Goal: Task Accomplishment & Management: Complete application form

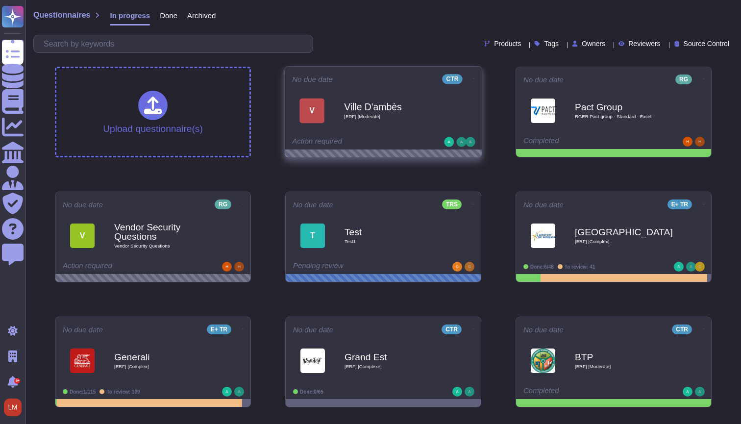
click at [345, 124] on div "Ville D'ambès [ERF] [Moderate]" at bounding box center [393, 111] width 99 height 40
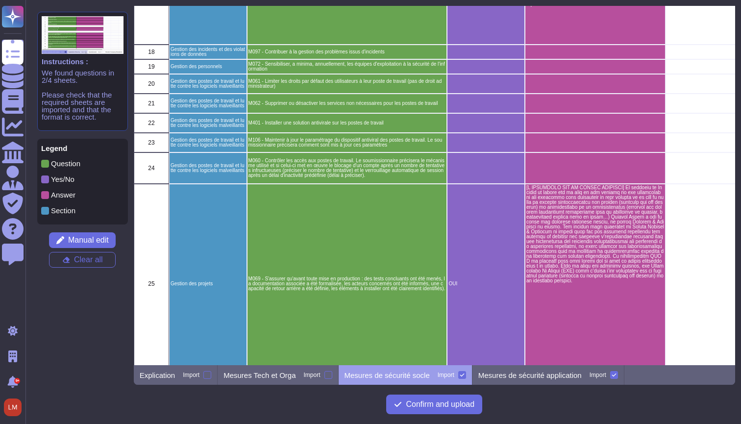
scroll to position [537, 0]
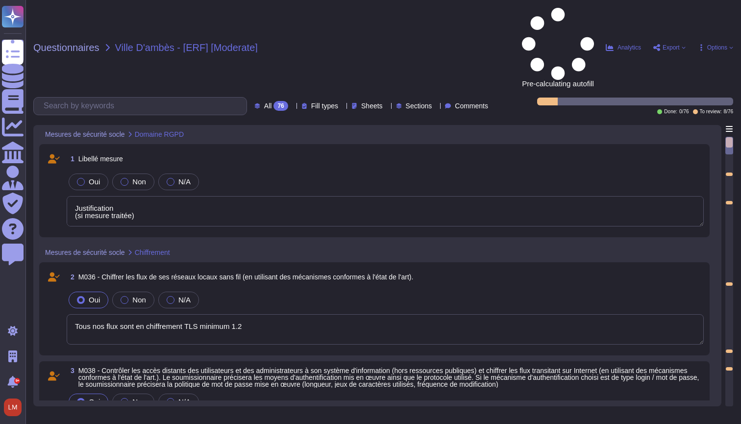
type textarea "Justification (si mesure traitée)"
type textarea "Tous nos flux sont en chiffrement TLS minimum 1.2"
type textarea "Justification (si mesure traitée)"
type textarea "Tous nos flux sont en chiffrement TLS minimum 1.2"
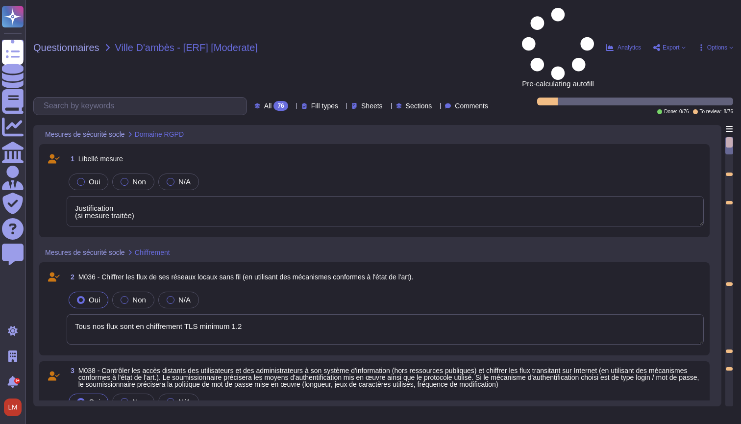
type textarea "Justification (si mesure traitée)"
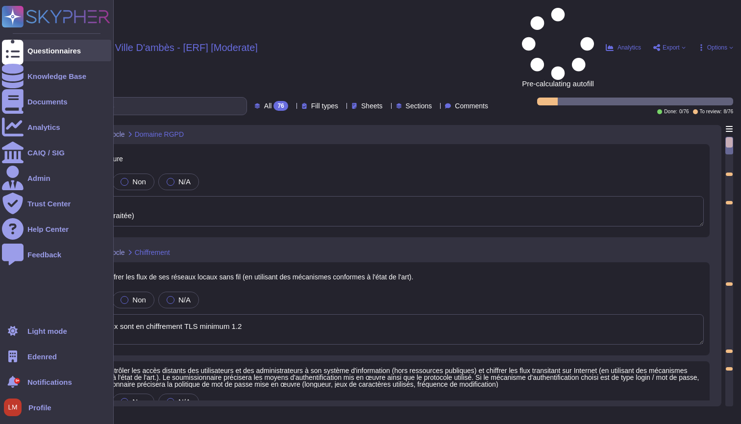
click at [45, 53] on div "Questionnaires" at bounding box center [53, 50] width 53 height 7
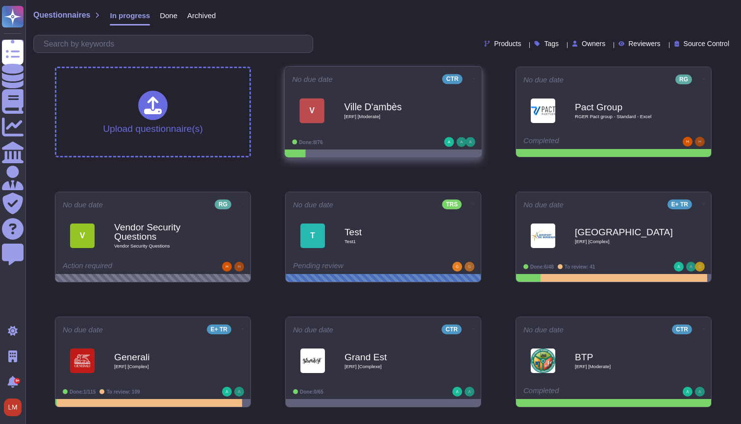
click at [402, 128] on div "Ville D'ambès [ERF] [Moderate]" at bounding box center [393, 111] width 99 height 40
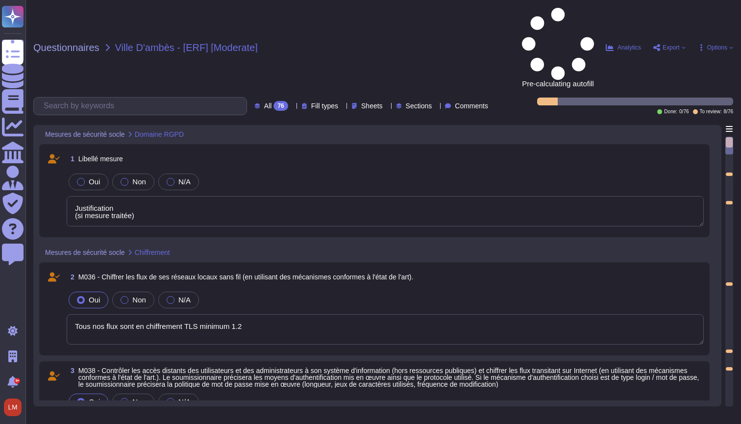
type textarea "Justification (si mesure traitée)"
type textarea "Tous nos flux sont en chiffrement TLS minimum 1.2"
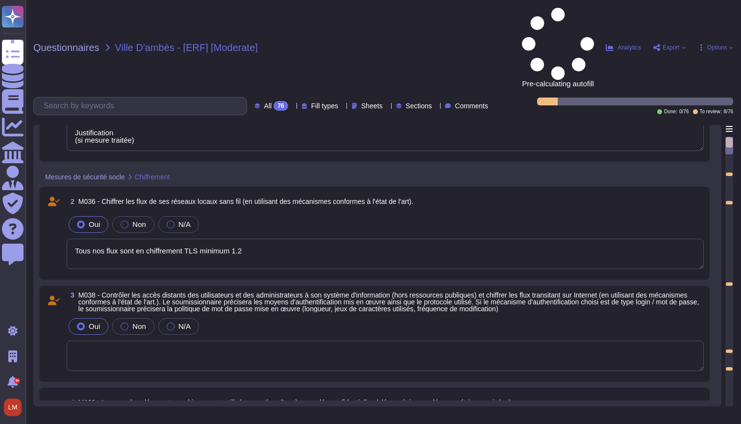
type textarea "Justification (si mesure traitée)"
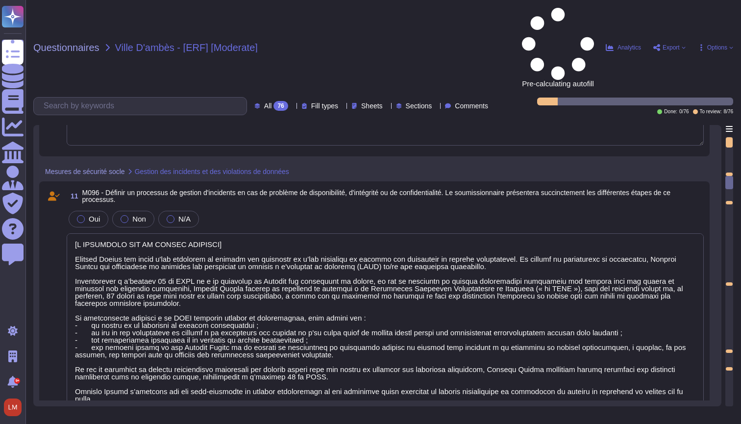
scroll to position [1069, 0]
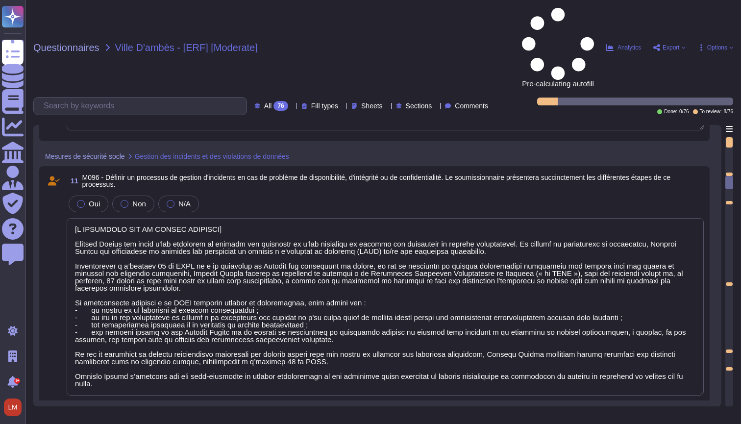
click at [683, 44] on span "Export" at bounding box center [669, 48] width 33 height 8
type textarea "[A COMPLETER SUR LA PARTIE SECURITE] Edenred France est dotée d'une procédure d…"
click at [720, 45] on span "Options" at bounding box center [718, 48] width 20 height 6
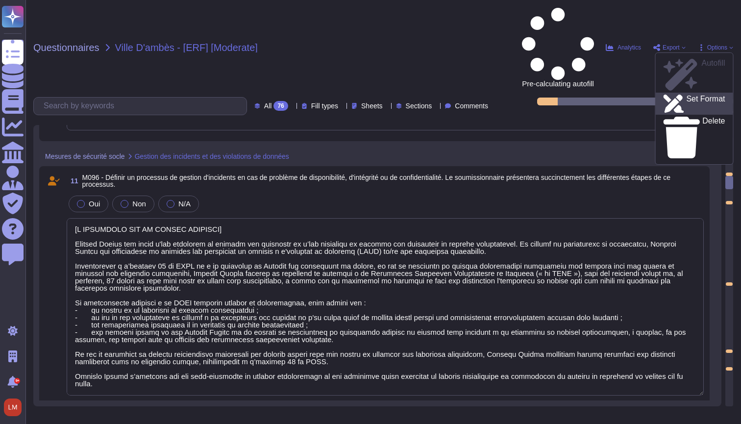
click at [688, 95] on p "Set Format" at bounding box center [706, 104] width 39 height 18
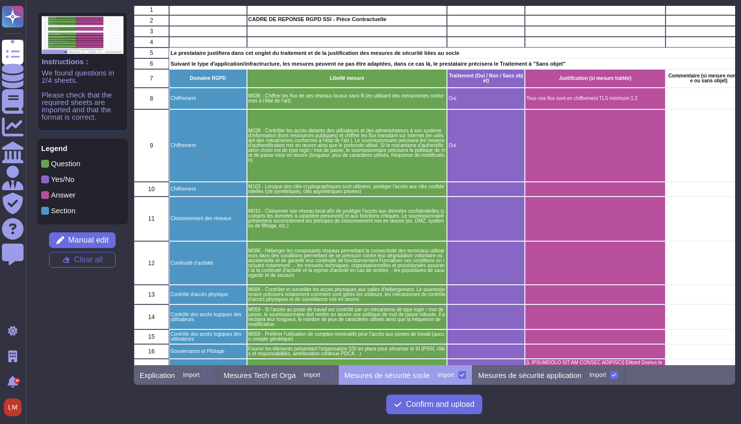
scroll to position [23, 1]
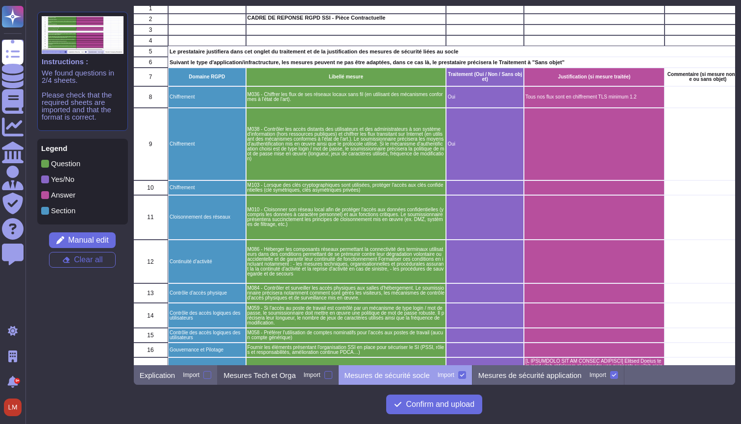
click at [289, 374] on p "Mesures Tech et Orga" at bounding box center [260, 375] width 72 height 7
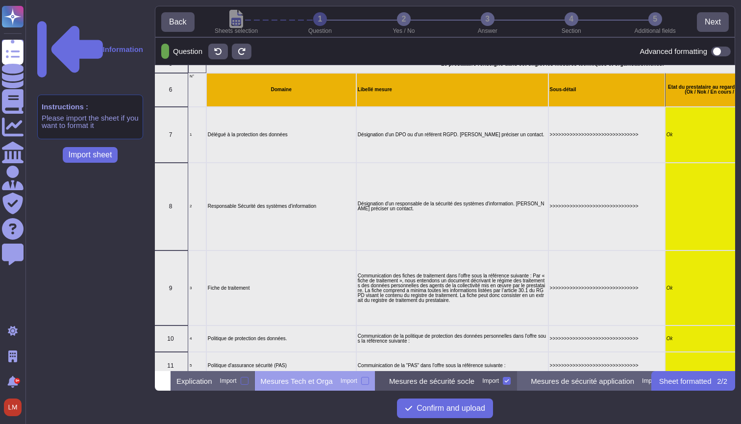
scroll to position [0, 0]
click at [475, 380] on p "Mesures de sécurité socle" at bounding box center [431, 381] width 85 height 7
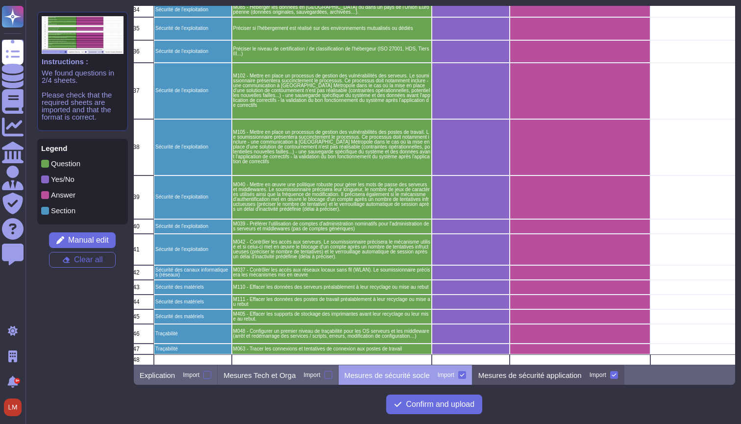
click at [541, 377] on p "Mesures de sécurité application" at bounding box center [530, 375] width 103 height 7
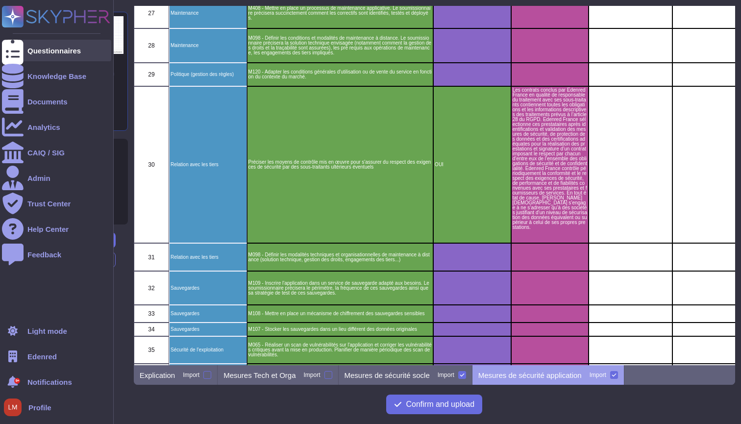
click at [14, 61] on div at bounding box center [13, 51] width 22 height 22
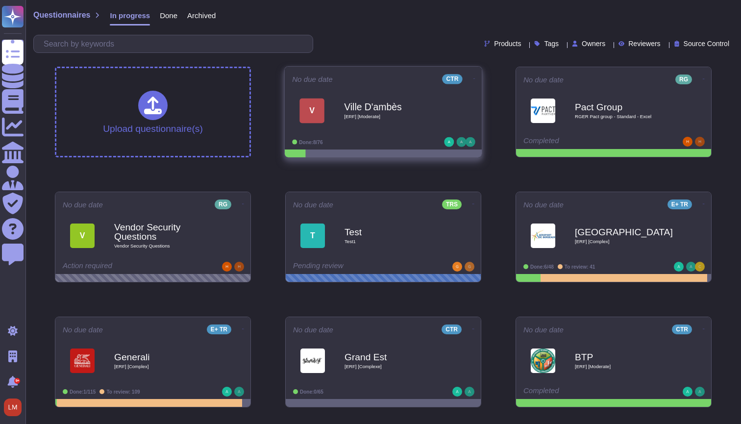
click at [353, 130] on div "Ville D'ambès [ERF] [Moderate]" at bounding box center [393, 111] width 99 height 40
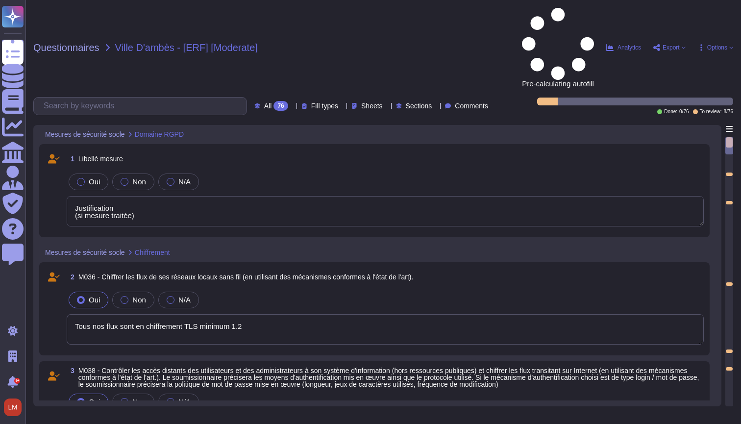
type textarea "Justification (si mesure traitée)"
type textarea "Tous nos flux sont en chiffrement TLS minimum 1.2"
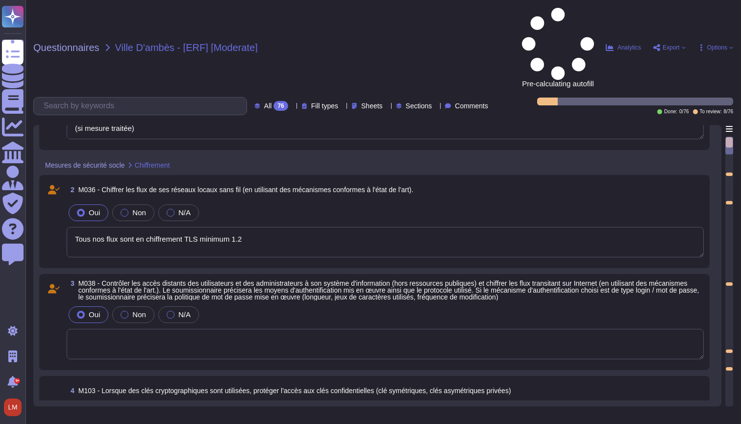
type textarea "Justification (si mesure traitée)"
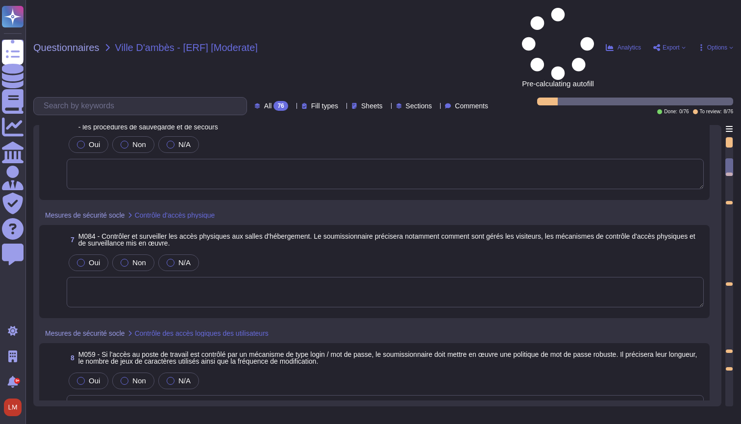
type textarea "[A COMPLETER SUR LA PARTIE SECURITE] Edenred France est dotée d'une procédure d…"
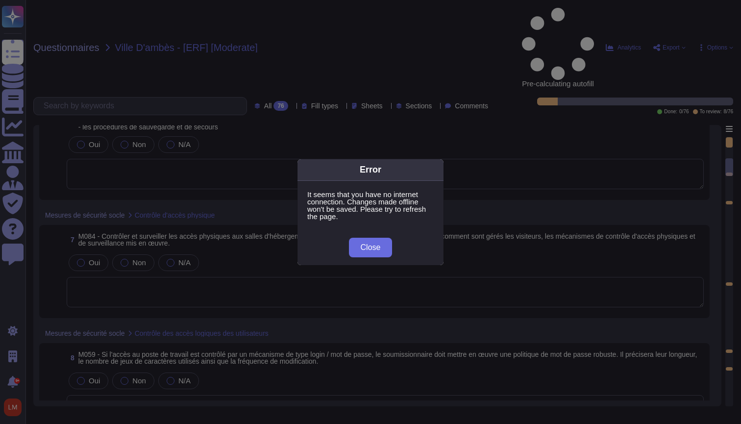
click at [495, 97] on div "Error It seems that you have no internet connection. Changes made offline won't…" at bounding box center [370, 212] width 741 height 424
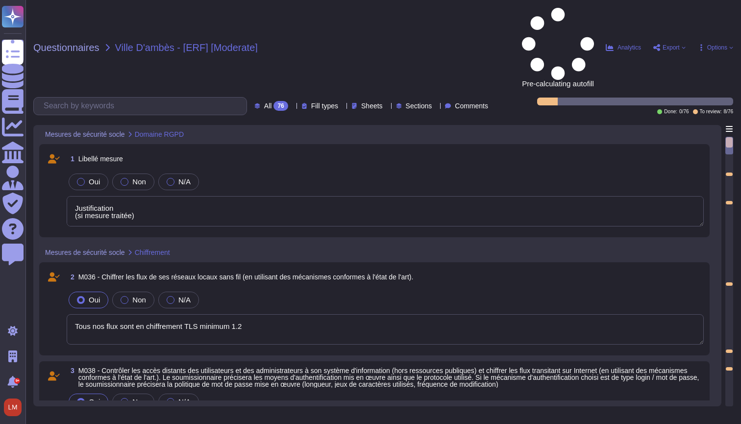
type textarea "Justification (si mesure traitée)"
type textarea "Tous nos flux sont en chiffrement TLS minimum 1.2"
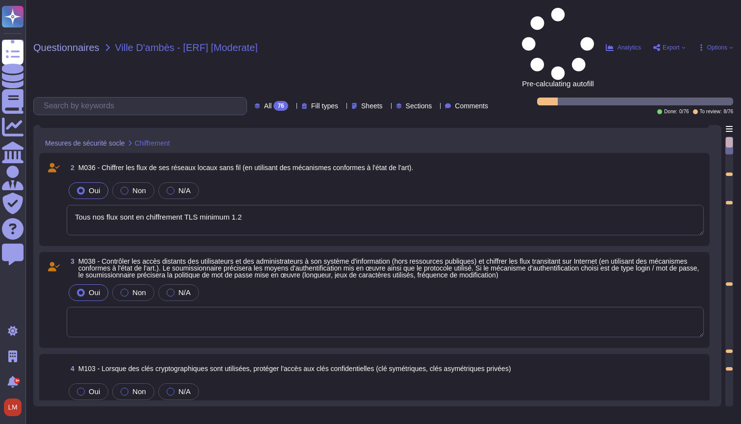
type textarea "Justification (si mesure traitée)"
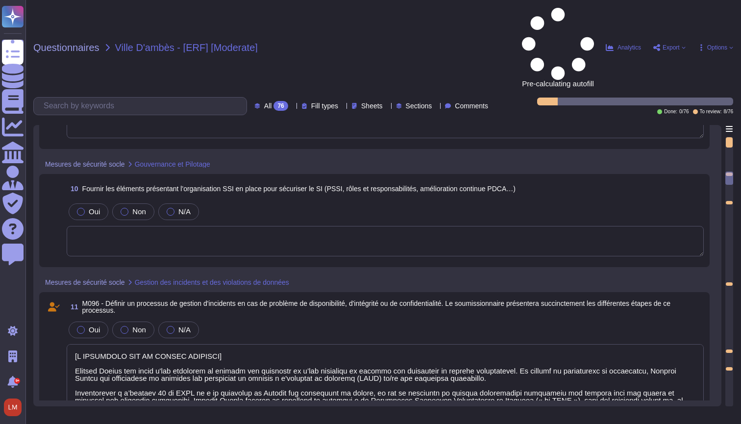
scroll to position [955, 0]
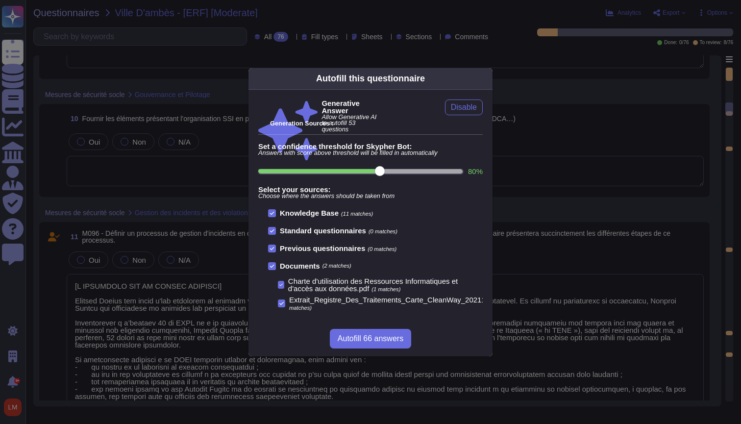
click at [641, 123] on div "Autofill this questionnaire Generative Answer Allow Generative AI to autofill 5…" at bounding box center [370, 212] width 741 height 424
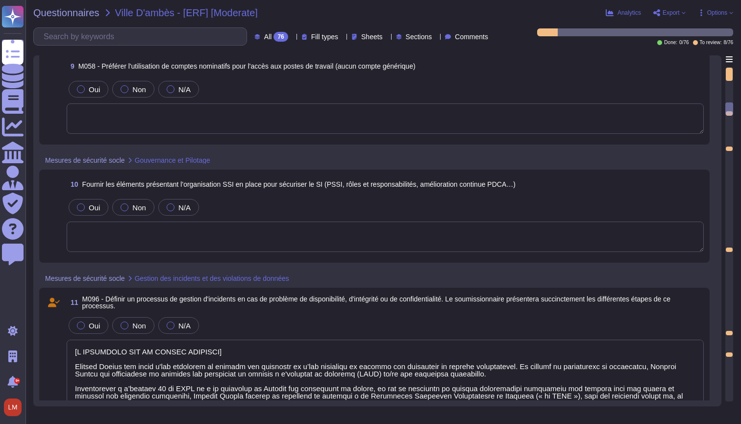
scroll to position [837, 0]
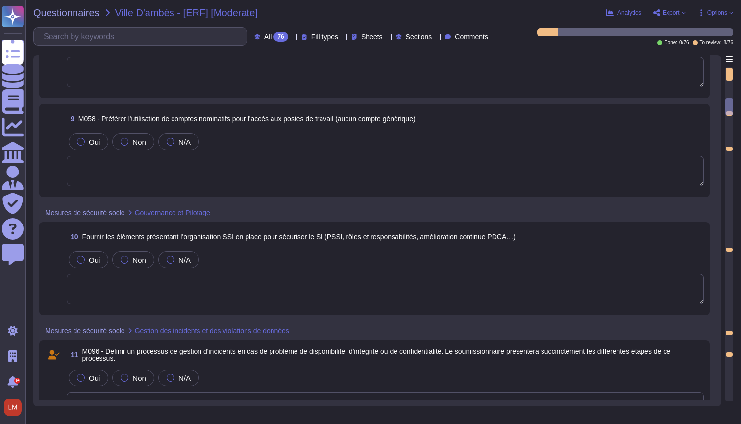
type textarea "[A COMPLETER SUR LA PARTIE SECURITE] Edenred France est dotée d'une procédure d…"
click at [664, 13] on span "Export" at bounding box center [671, 13] width 17 height 6
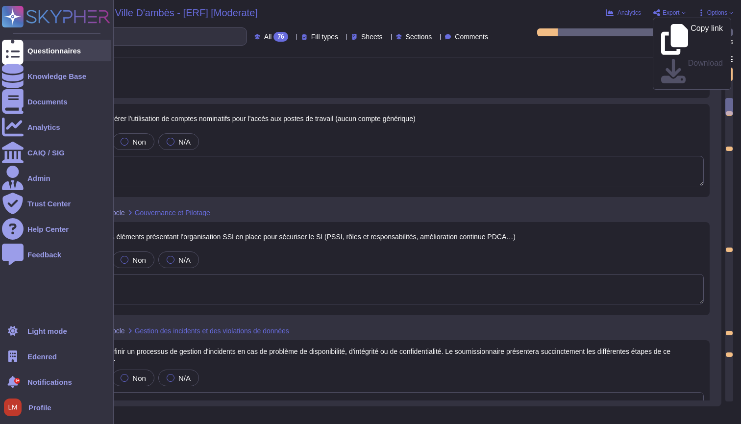
click at [13, 53] on icon at bounding box center [13, 50] width 22 height 29
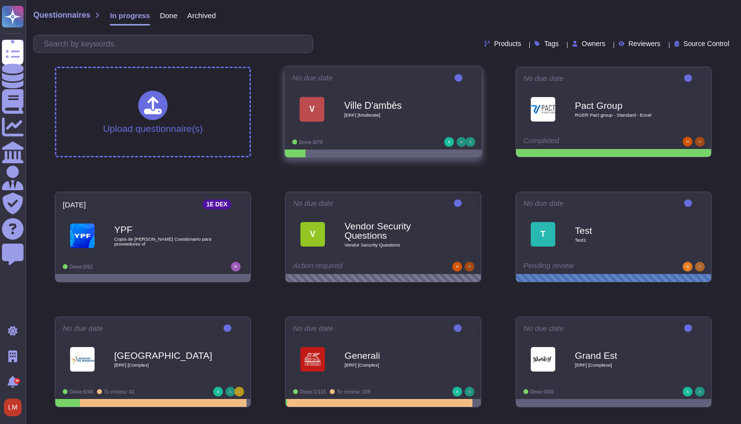
click at [474, 77] on icon at bounding box center [475, 78] width 2 height 2
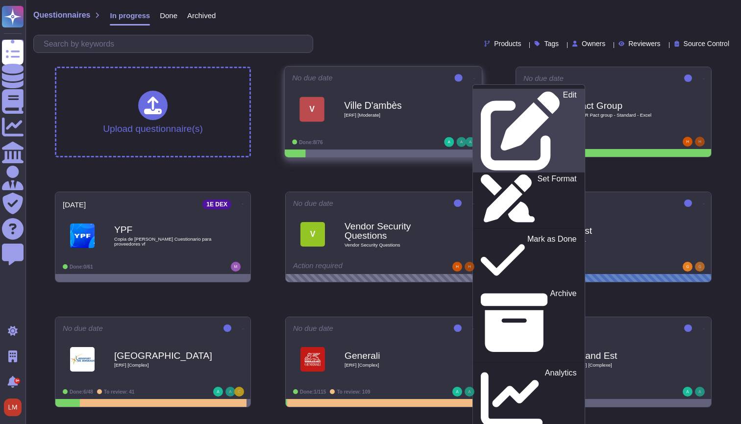
click at [563, 97] on p "Edit" at bounding box center [570, 130] width 14 height 79
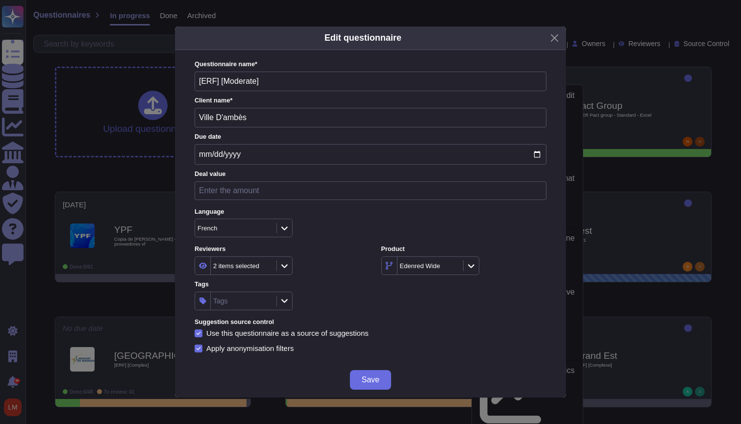
click at [286, 262] on icon at bounding box center [284, 266] width 7 height 8
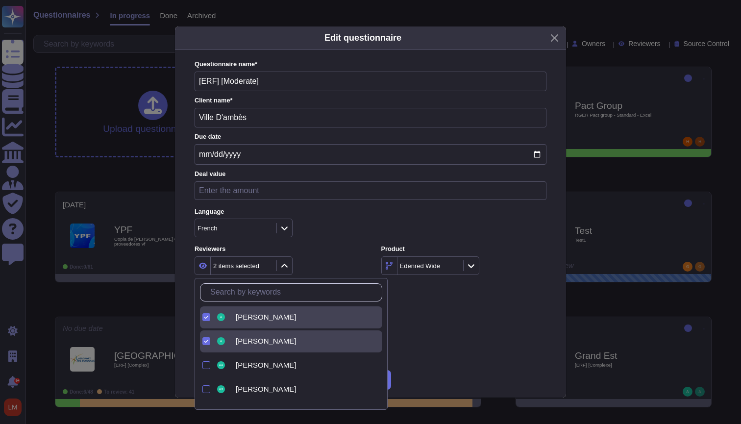
click at [256, 297] on input "text" at bounding box center [293, 292] width 177 height 17
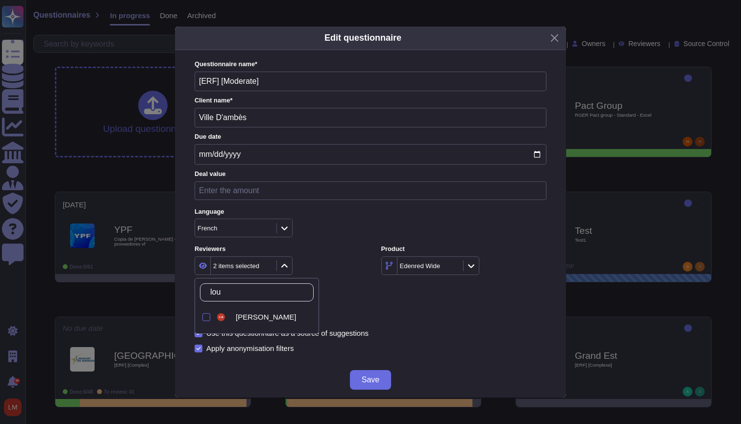
type input "louis"
drag, startPoint x: 235, startPoint y: 337, endPoint x: 204, endPoint y: 320, distance: 35.2
click at [204, 320] on div at bounding box center [207, 317] width 8 height 8
click at [412, 349] on div "Apply anonymisation filters" at bounding box center [371, 349] width 352 height 8
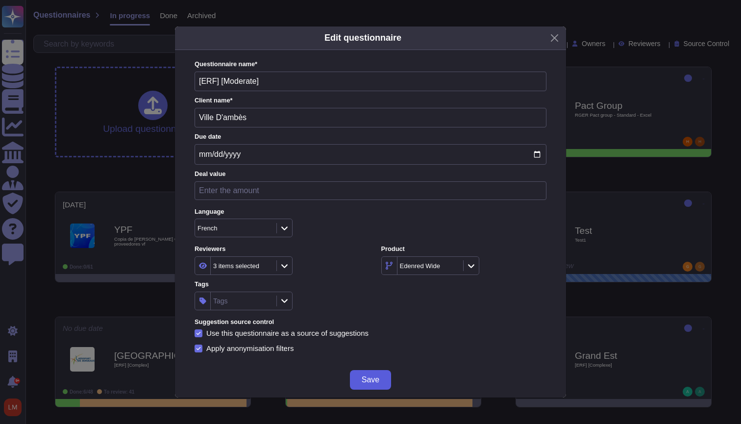
click at [375, 371] on button "Save" at bounding box center [370, 380] width 41 height 20
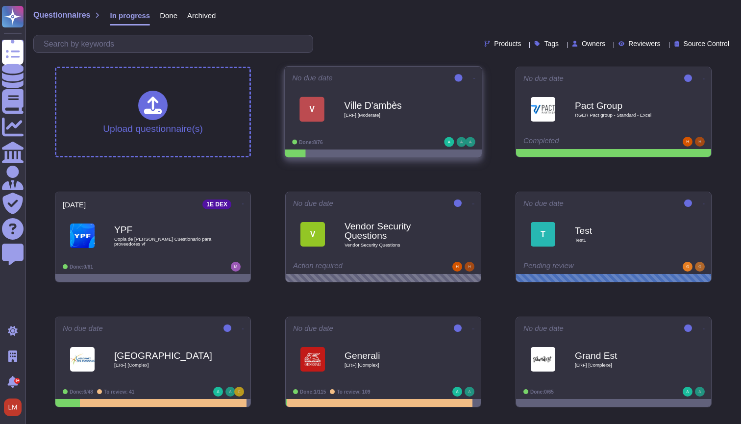
click at [474, 79] on icon at bounding box center [475, 78] width 2 height 2
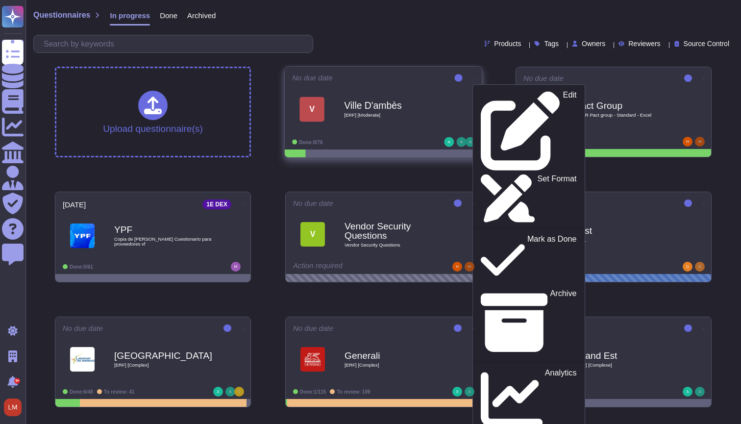
click at [428, 104] on b "Ville D'ambès" at bounding box center [393, 105] width 99 height 9
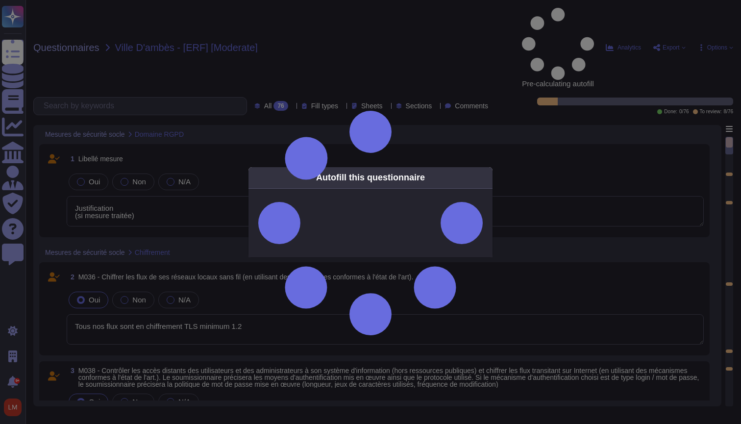
type textarea "Justification (si mesure traitée)"
type textarea "Tous nos flux sont en chiffrement TLS minimum 1.2"
type textarea "Justification (si mesure traitée)"
click at [413, 95] on div "Autofill this questionnaire" at bounding box center [370, 212] width 741 height 424
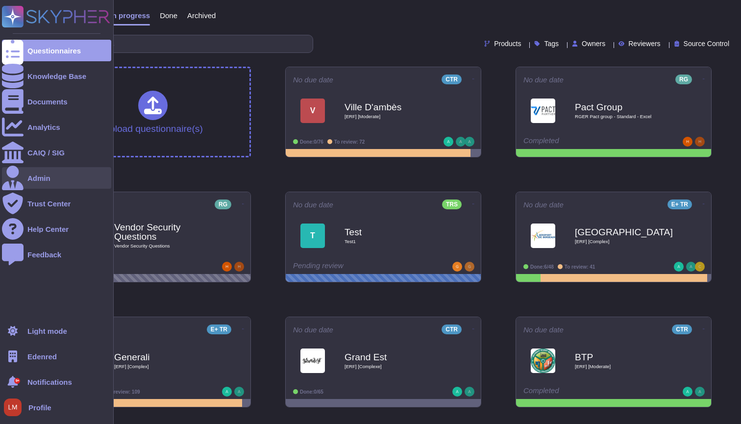
click at [38, 181] on div "Admin" at bounding box center [38, 178] width 23 height 7
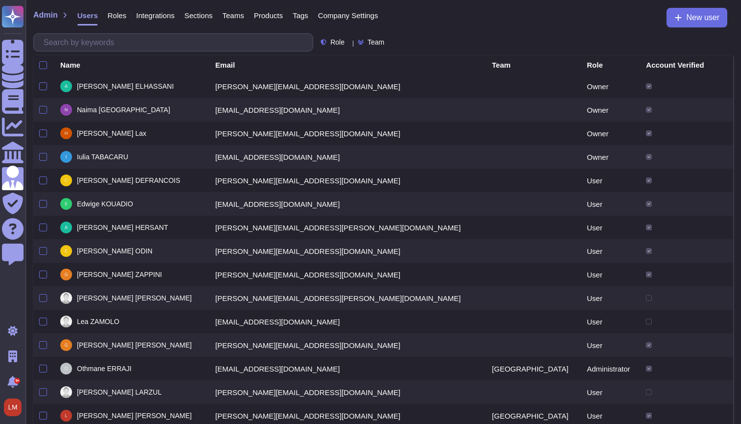
click at [363, 16] on span "Company Settings" at bounding box center [348, 15] width 60 height 7
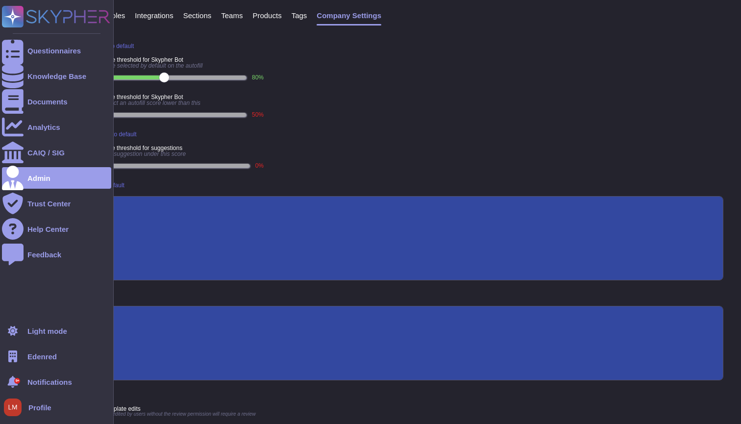
click at [56, 353] on span "Edenred" at bounding box center [41, 356] width 29 height 7
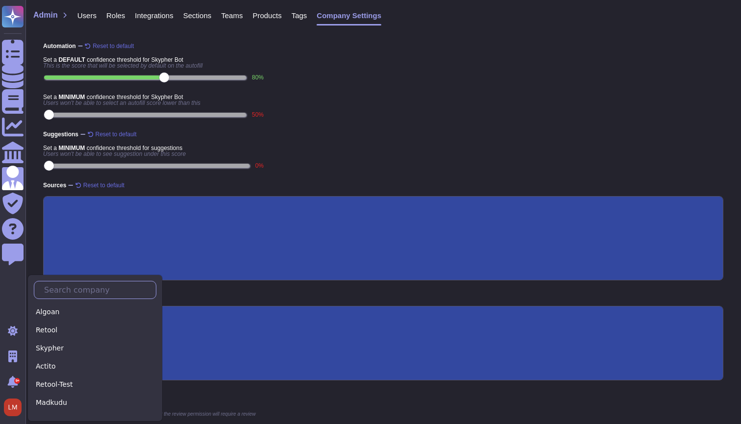
click at [71, 295] on input "text" at bounding box center [97, 289] width 117 height 17
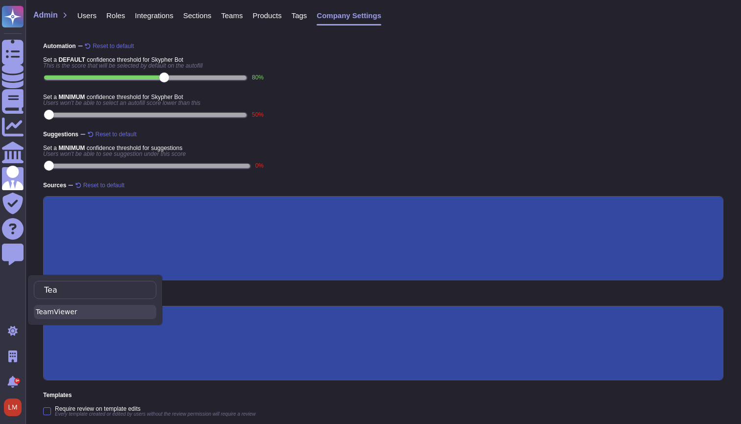
type input "Tea"
click at [53, 312] on div "TeamViewer" at bounding box center [95, 312] width 123 height 14
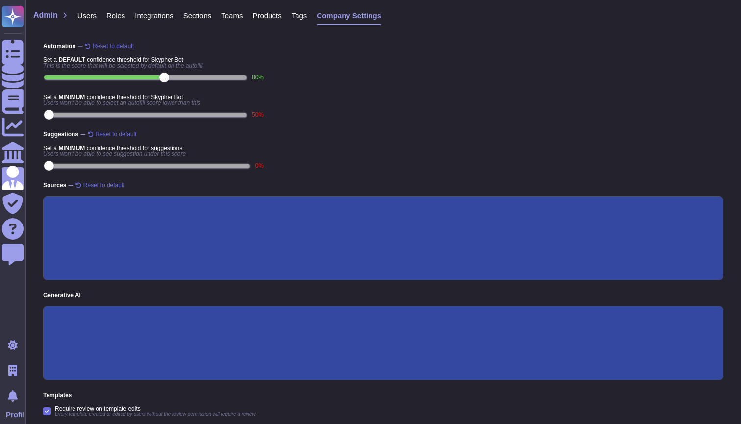
type input "50"
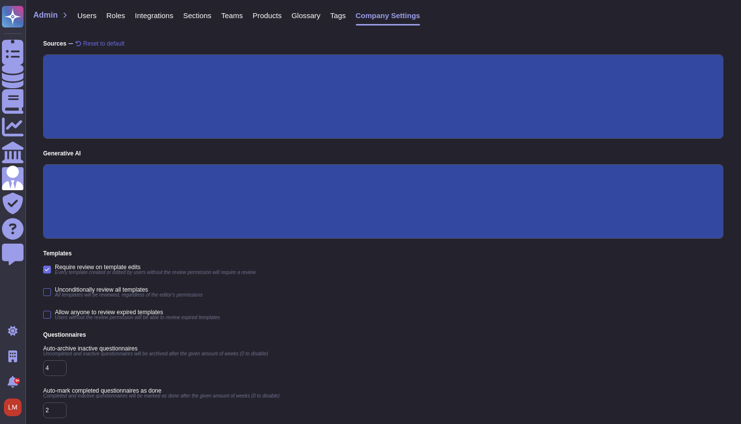
scroll to position [144, 0]
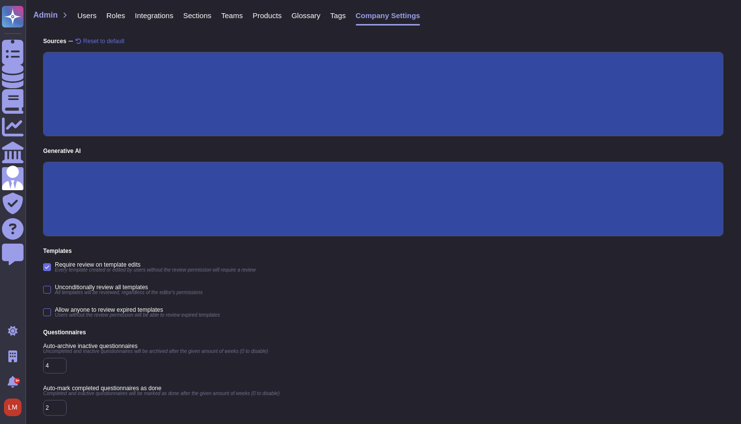
click at [130, 276] on span "LLama" at bounding box center [123, 272] width 23 height 9
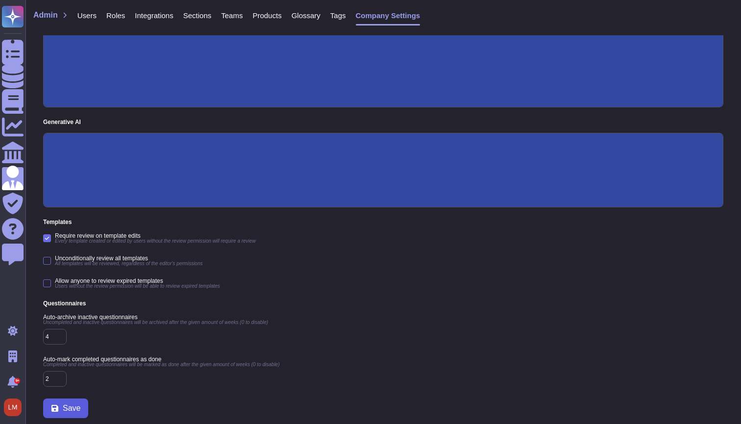
scroll to position [173, 0]
click at [74, 409] on span "Save" at bounding box center [72, 409] width 18 height 8
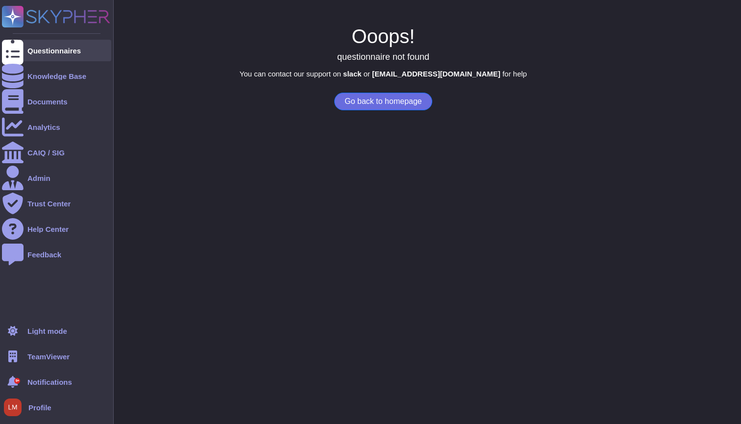
click at [24, 50] on div "Questionnaires" at bounding box center [56, 51] width 109 height 22
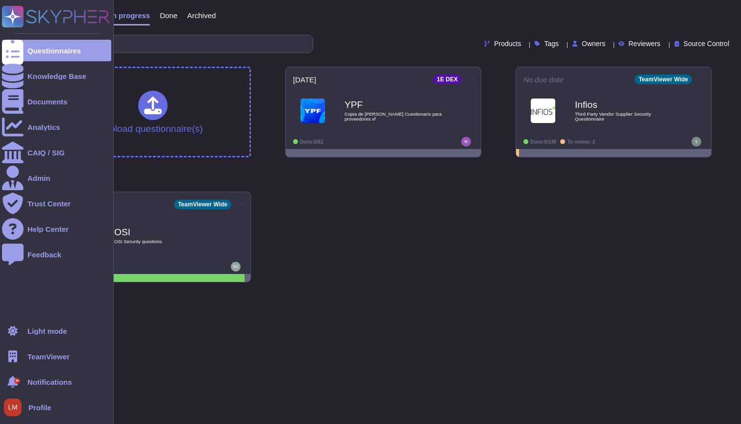
click at [51, 357] on span "TeamViewer" at bounding box center [48, 356] width 42 height 7
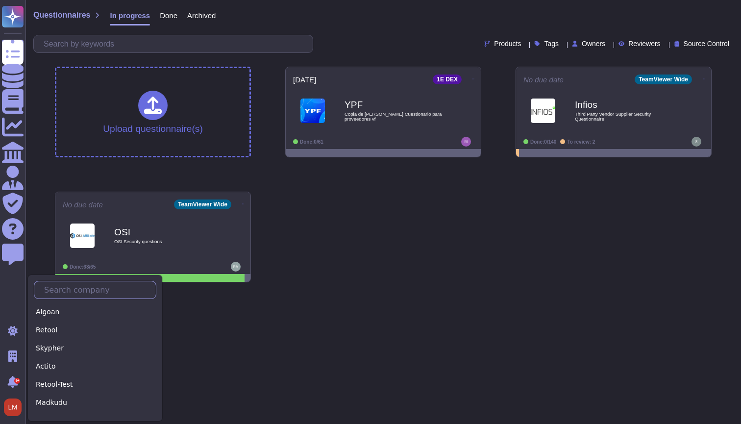
click at [61, 293] on input "text" at bounding box center [97, 289] width 117 height 17
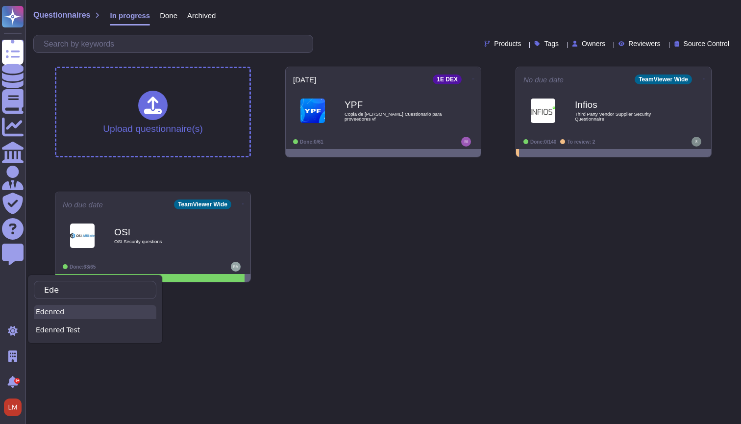
type input "Ede"
click at [65, 316] on div "Edenred" at bounding box center [95, 312] width 123 height 14
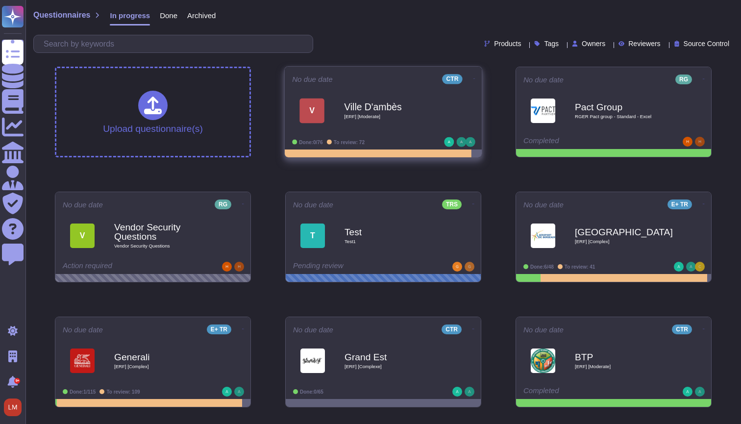
click at [474, 80] on icon at bounding box center [475, 78] width 2 height 2
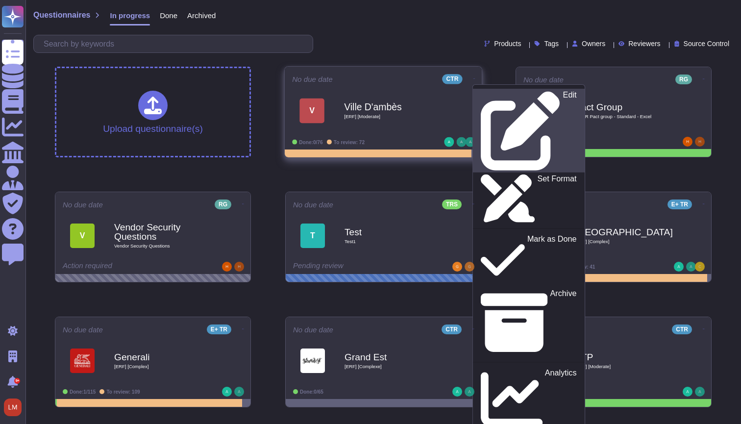
click at [563, 93] on p "Edit" at bounding box center [570, 130] width 14 height 79
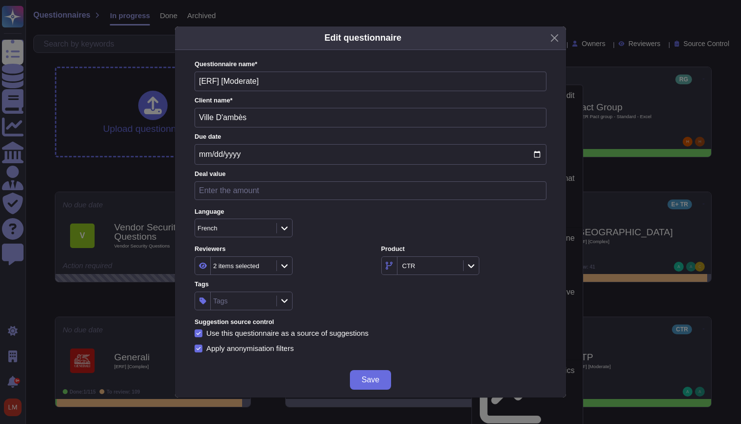
click at [288, 262] on div at bounding box center [285, 265] width 16 height 11
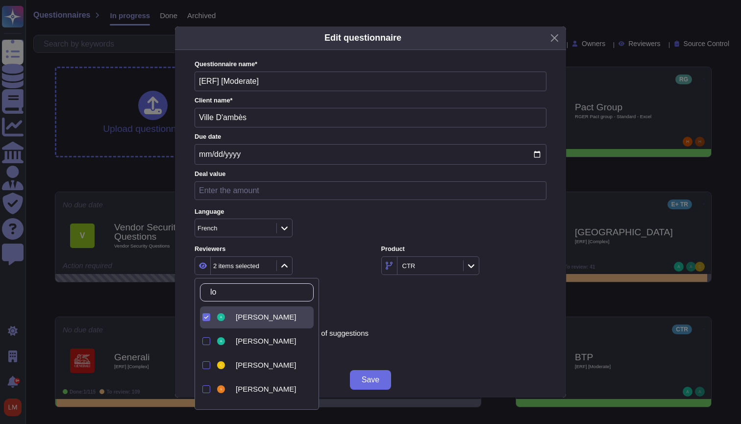
type input "louis"
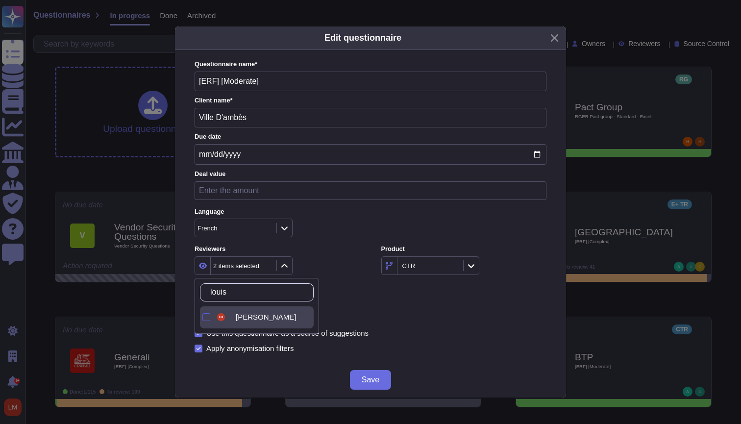
drag, startPoint x: 259, startPoint y: 335, endPoint x: 206, endPoint y: 318, distance: 55.8
click at [206, 318] on div at bounding box center [207, 317] width 8 height 8
click at [379, 377] on span "Save" at bounding box center [371, 380] width 18 height 8
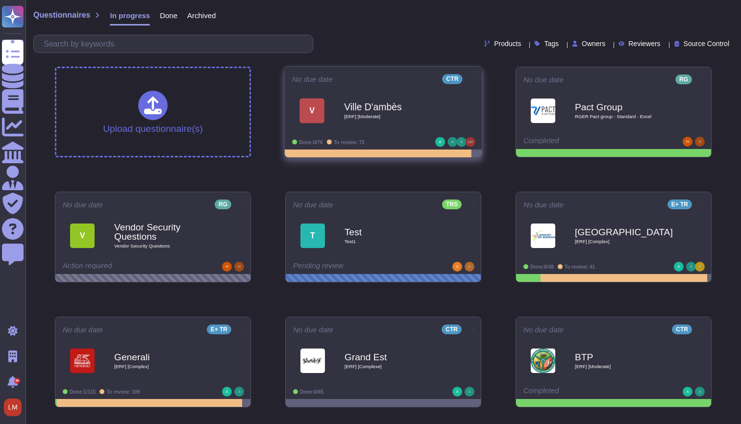
click at [462, 106] on span "V Ville D'ambès [ERF] [Moderate]" at bounding box center [383, 111] width 182 height 40
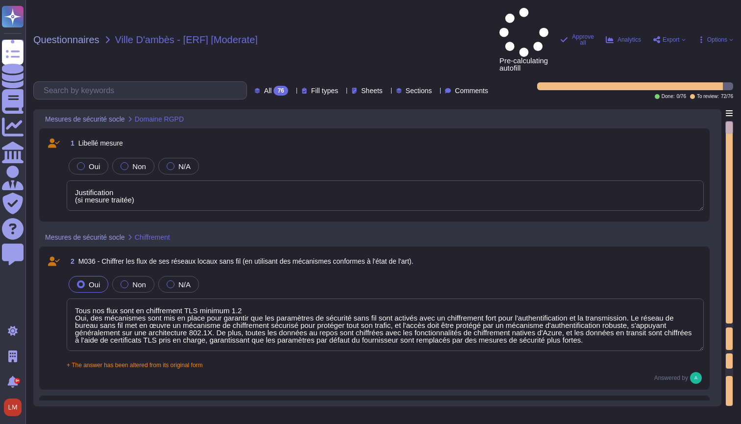
type textarea "Justification (si mesure traitée)"
type textarea "Tous nos flux sont en chiffrement TLS minimum 1.2 Oui, des mécanismes sont mis …"
type textarea "Edenred France utilise des coffres-forts numériques pour le stockage sécurisé d…"
type textarea "Loremip Dolors ame co adipi elitseddo eiusmodte in utlaboreetdol magn aliquaen …"
click at [711, 37] on span "Options" at bounding box center [718, 40] width 20 height 6
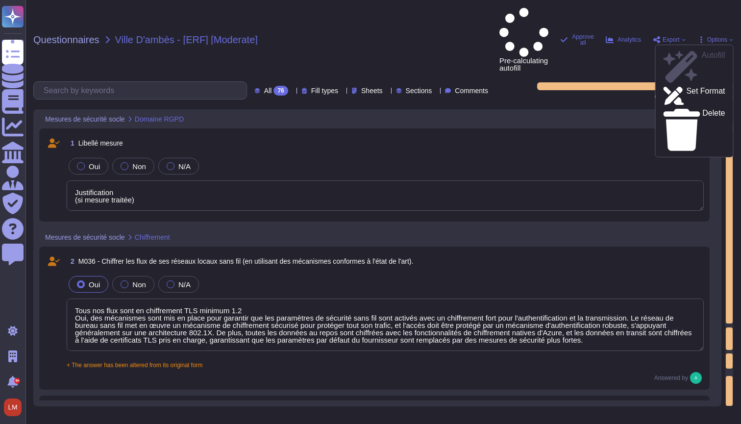
click at [666, 37] on span "Export" at bounding box center [671, 40] width 17 height 6
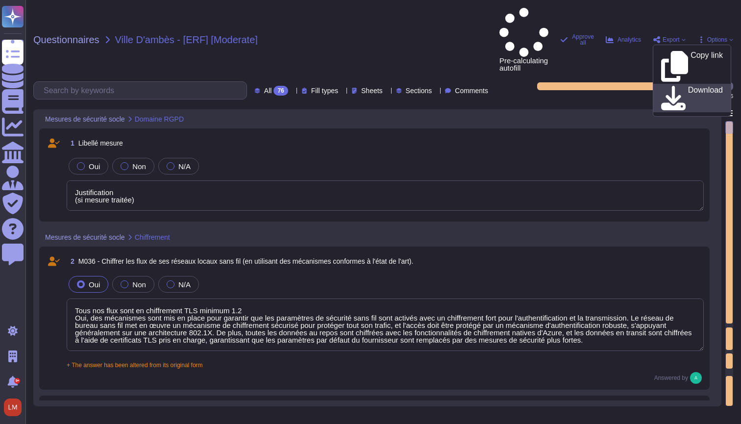
click at [672, 84] on link "Download" at bounding box center [692, 98] width 77 height 28
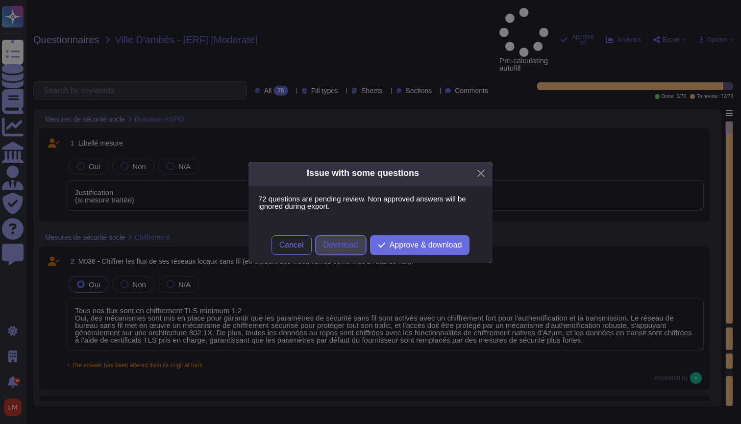
click at [346, 244] on span "Download" at bounding box center [341, 245] width 35 height 8
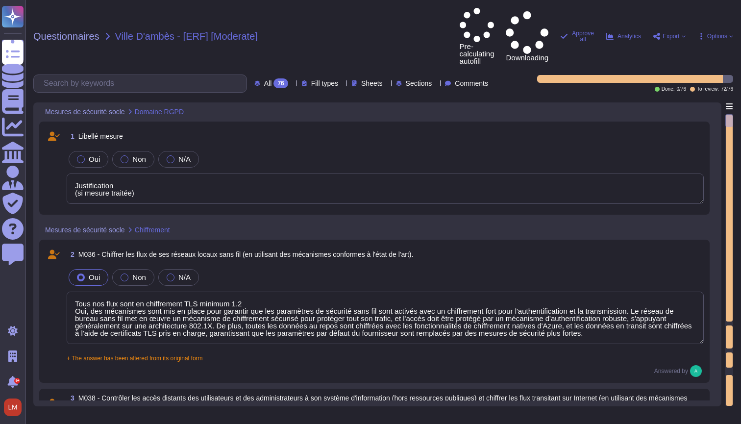
type textarea "Justification (si mesure traitée)"
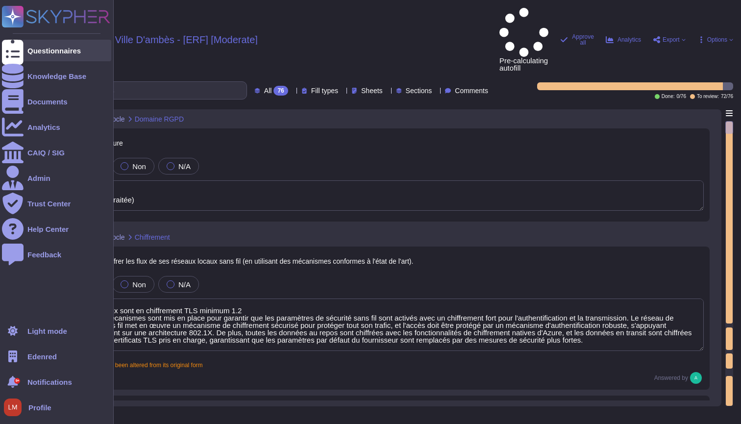
click at [25, 53] on div "Questionnaires" at bounding box center [56, 51] width 109 height 22
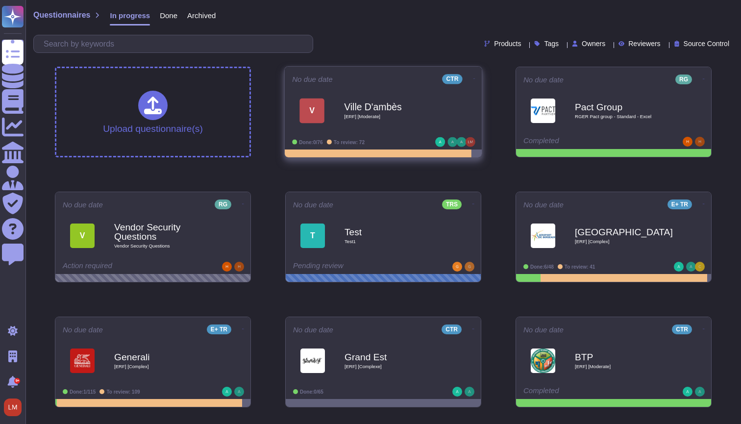
click at [474, 78] on icon at bounding box center [475, 78] width 2 height 0
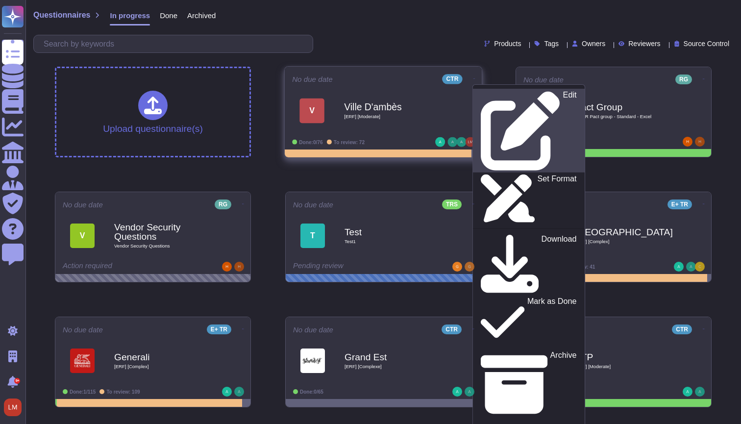
click at [479, 90] on link "Edit" at bounding box center [529, 131] width 112 height 84
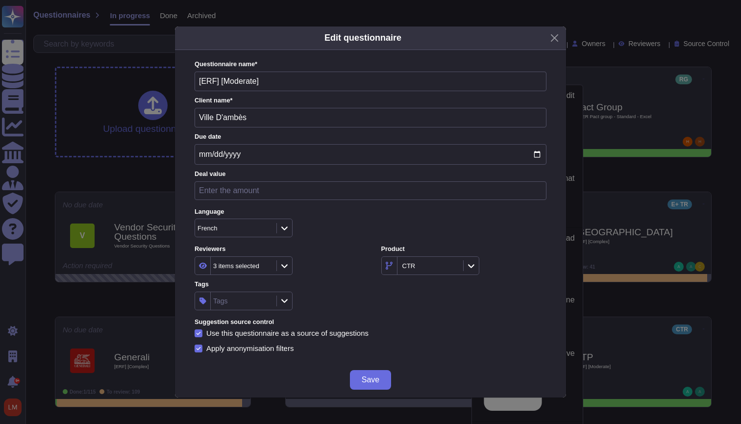
click at [282, 266] on icon at bounding box center [284, 266] width 7 height 8
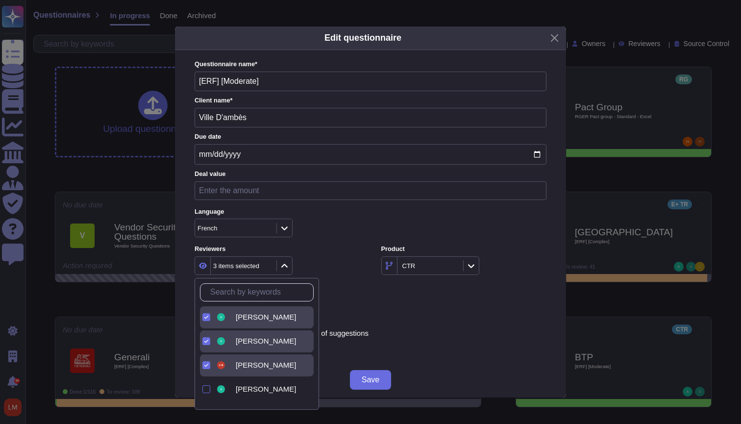
click at [207, 371] on div at bounding box center [205, 366] width 10 height 22
click at [371, 380] on span "Save" at bounding box center [371, 380] width 18 height 8
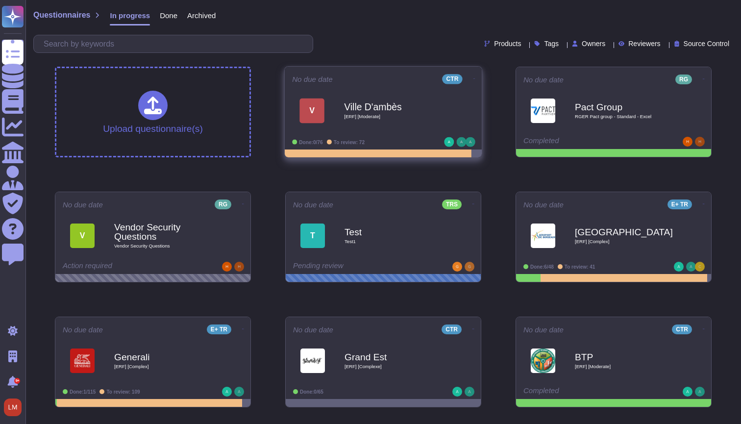
click at [474, 78] on icon at bounding box center [475, 78] width 2 height 0
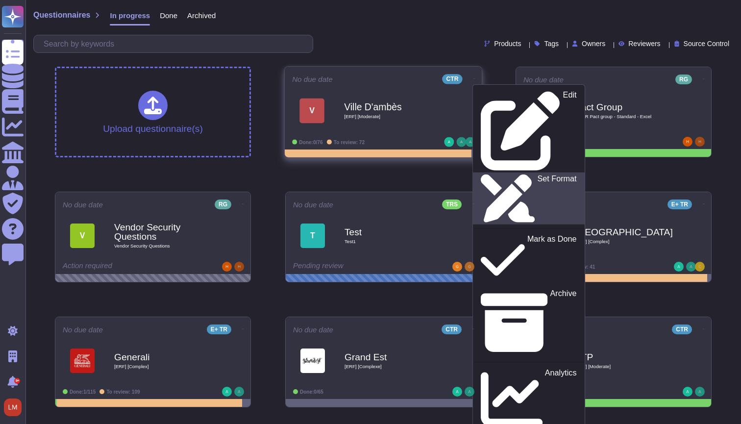
click at [538, 175] on p "Set Format" at bounding box center [557, 199] width 39 height 48
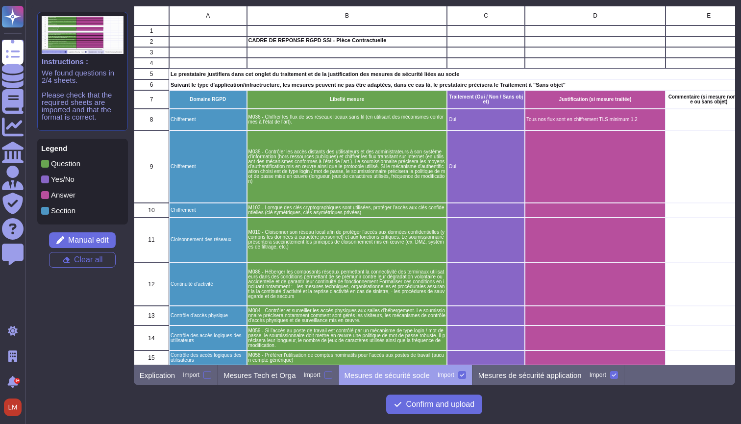
scroll to position [359, 602]
